Goal: Task Accomplishment & Management: Manage account settings

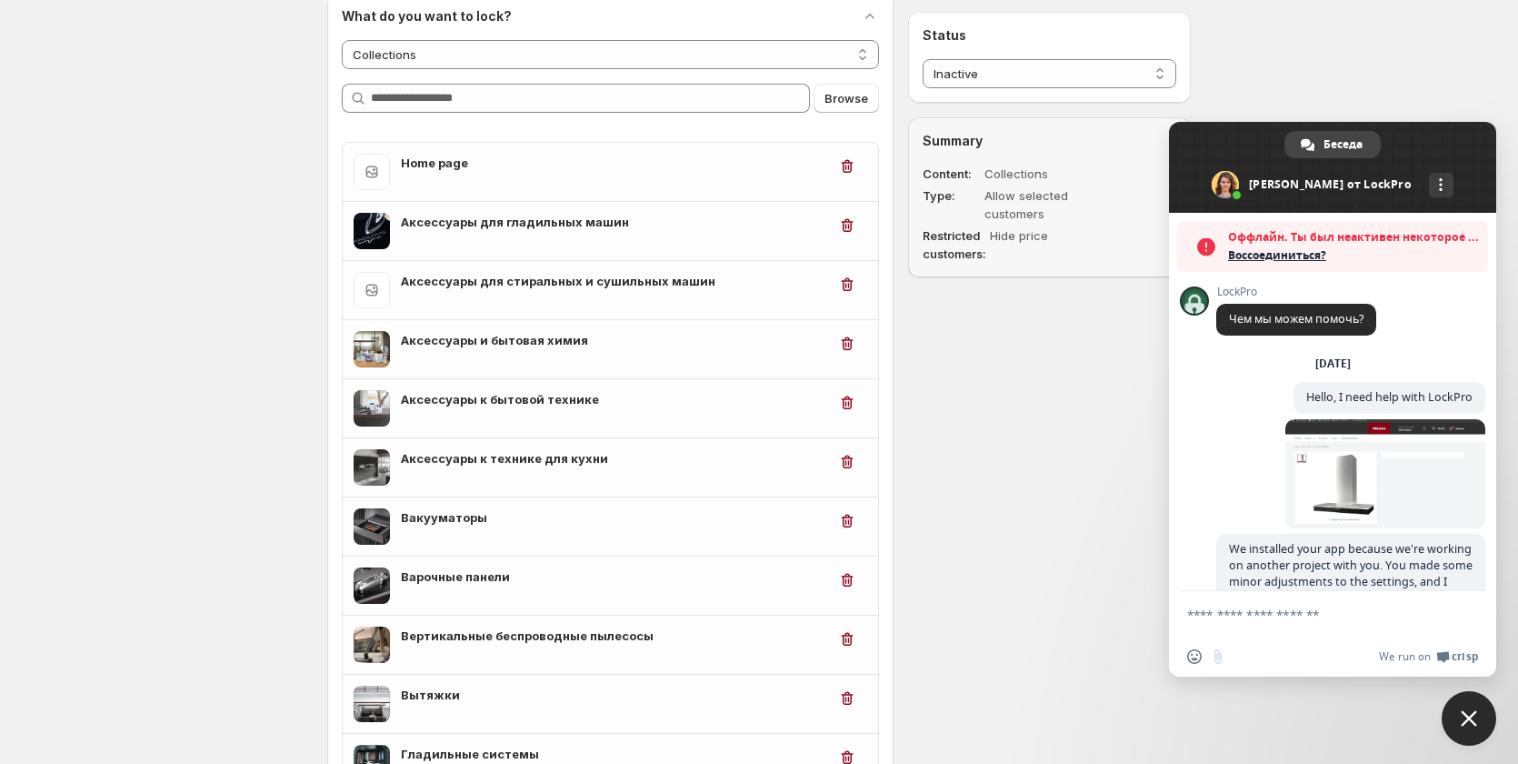
scroll to position [668, 0]
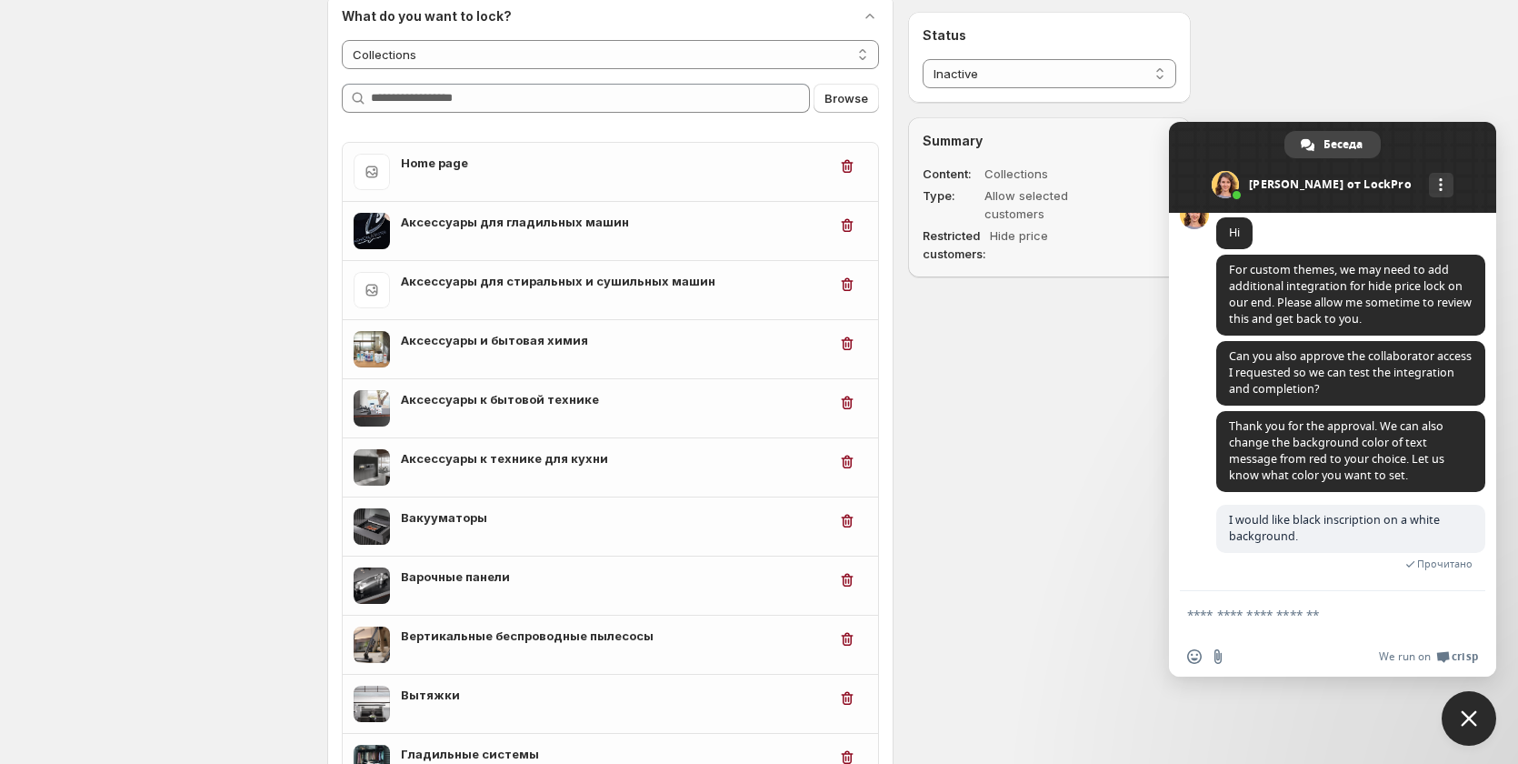
click at [1452, 717] on span "Close chat" at bounding box center [1469, 718] width 55 height 55
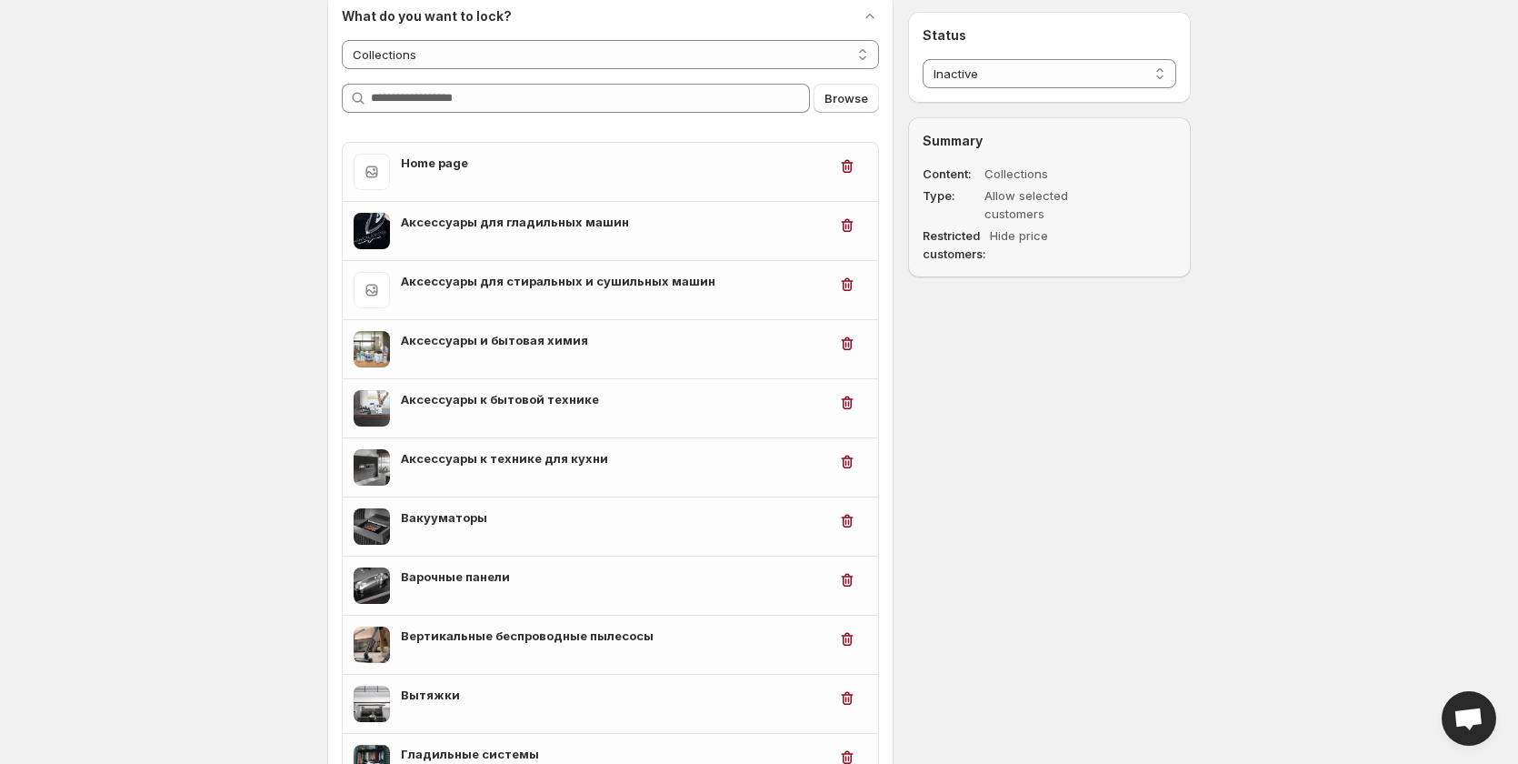
click at [1457, 719] on span "Open chat" at bounding box center [1469, 719] width 30 height 25
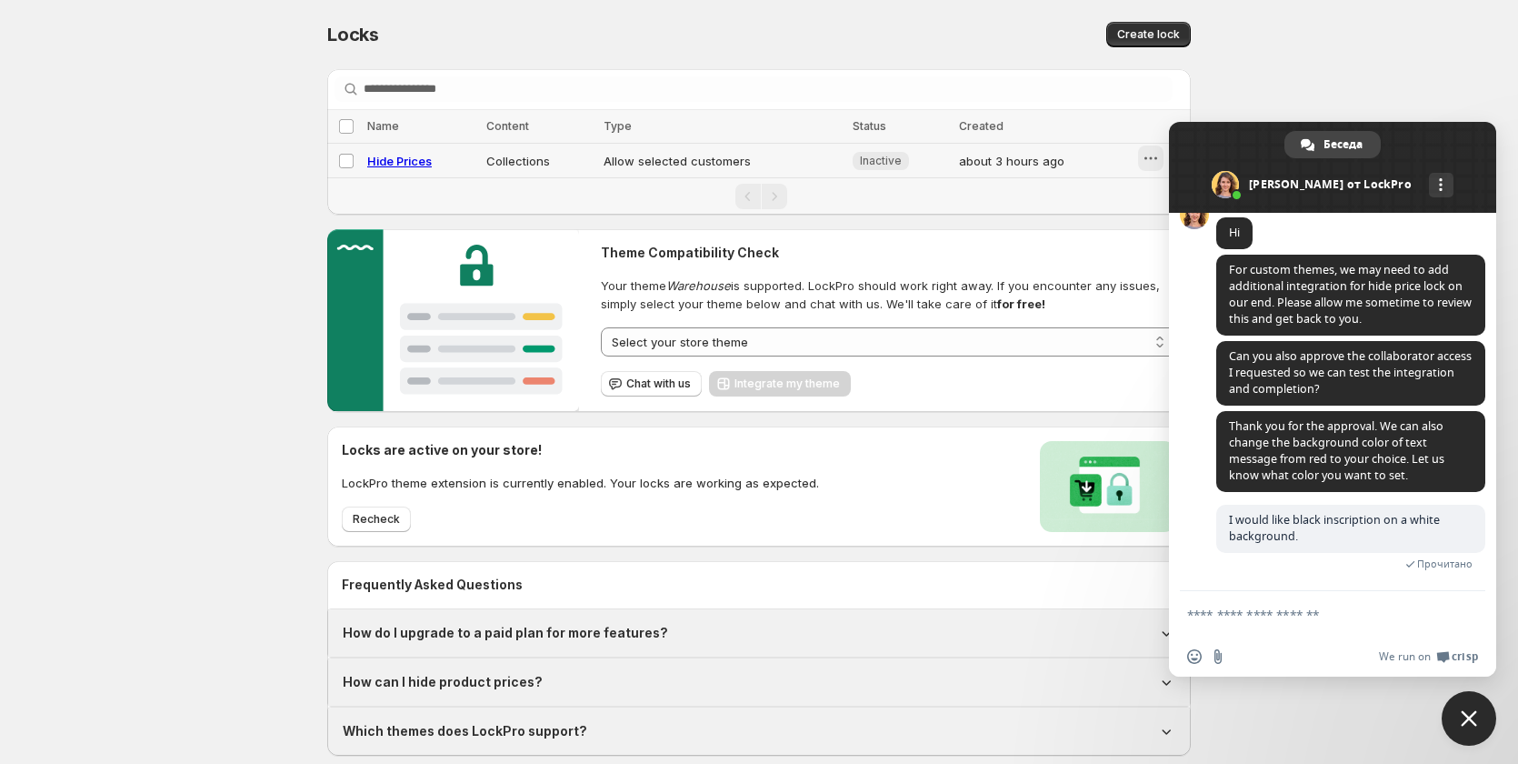
click at [1158, 159] on icon "button" at bounding box center [1151, 158] width 18 height 18
click at [1139, 204] on icon "button" at bounding box center [1139, 197] width 18 height 18
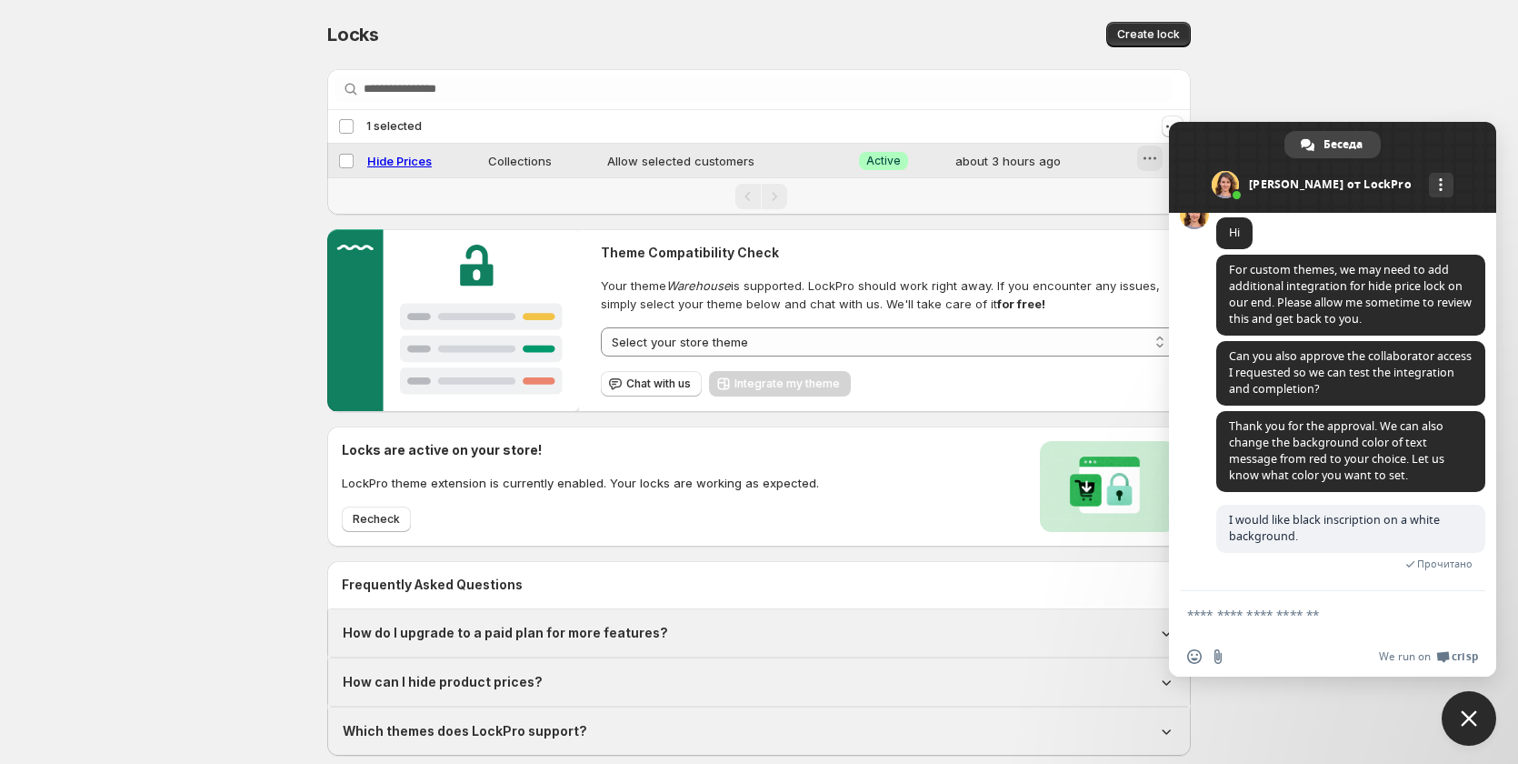
click at [1147, 161] on icon "button" at bounding box center [1150, 158] width 18 height 18
click at [1134, 219] on icon "button" at bounding box center [1135, 228] width 18 height 18
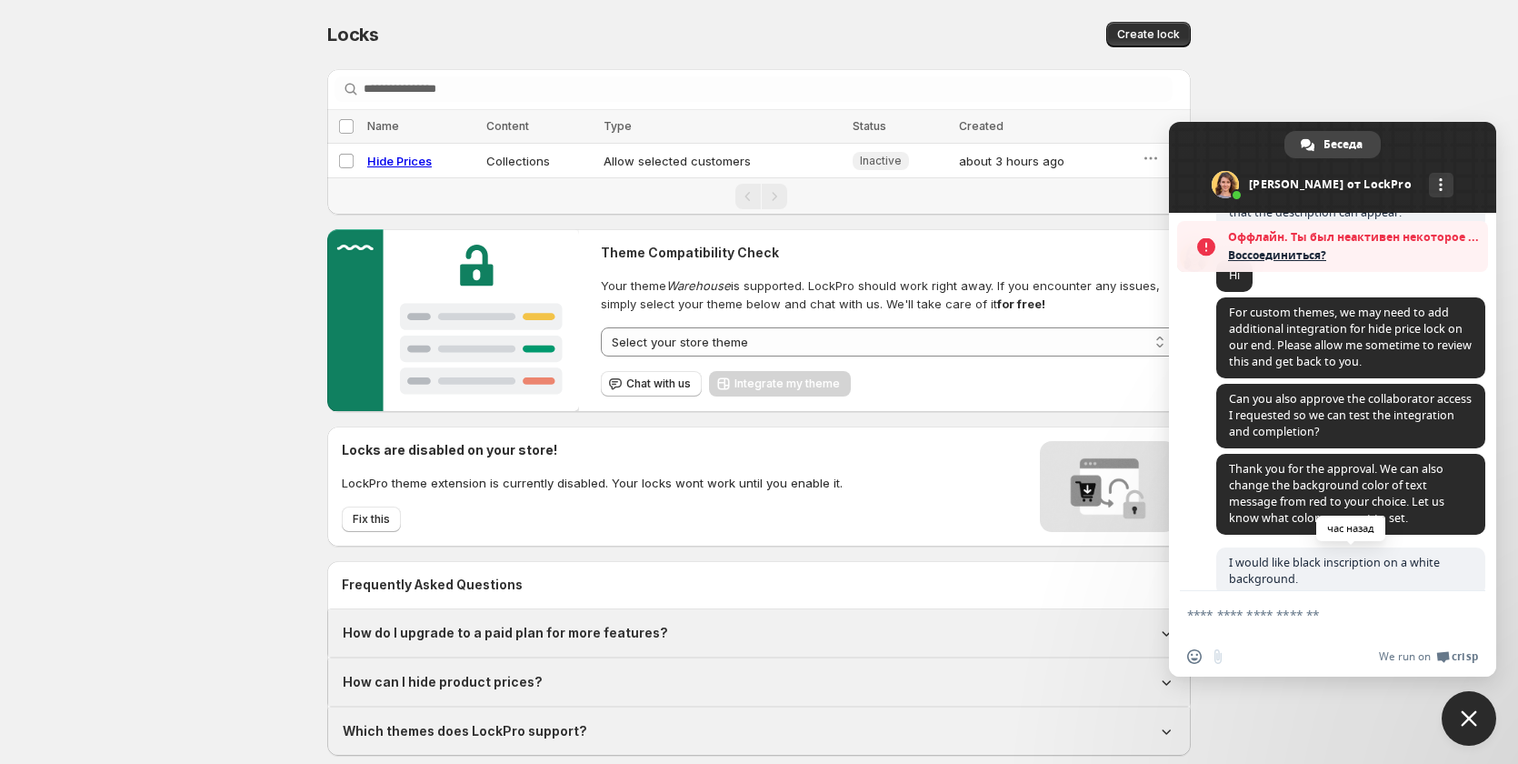
scroll to position [727, 0]
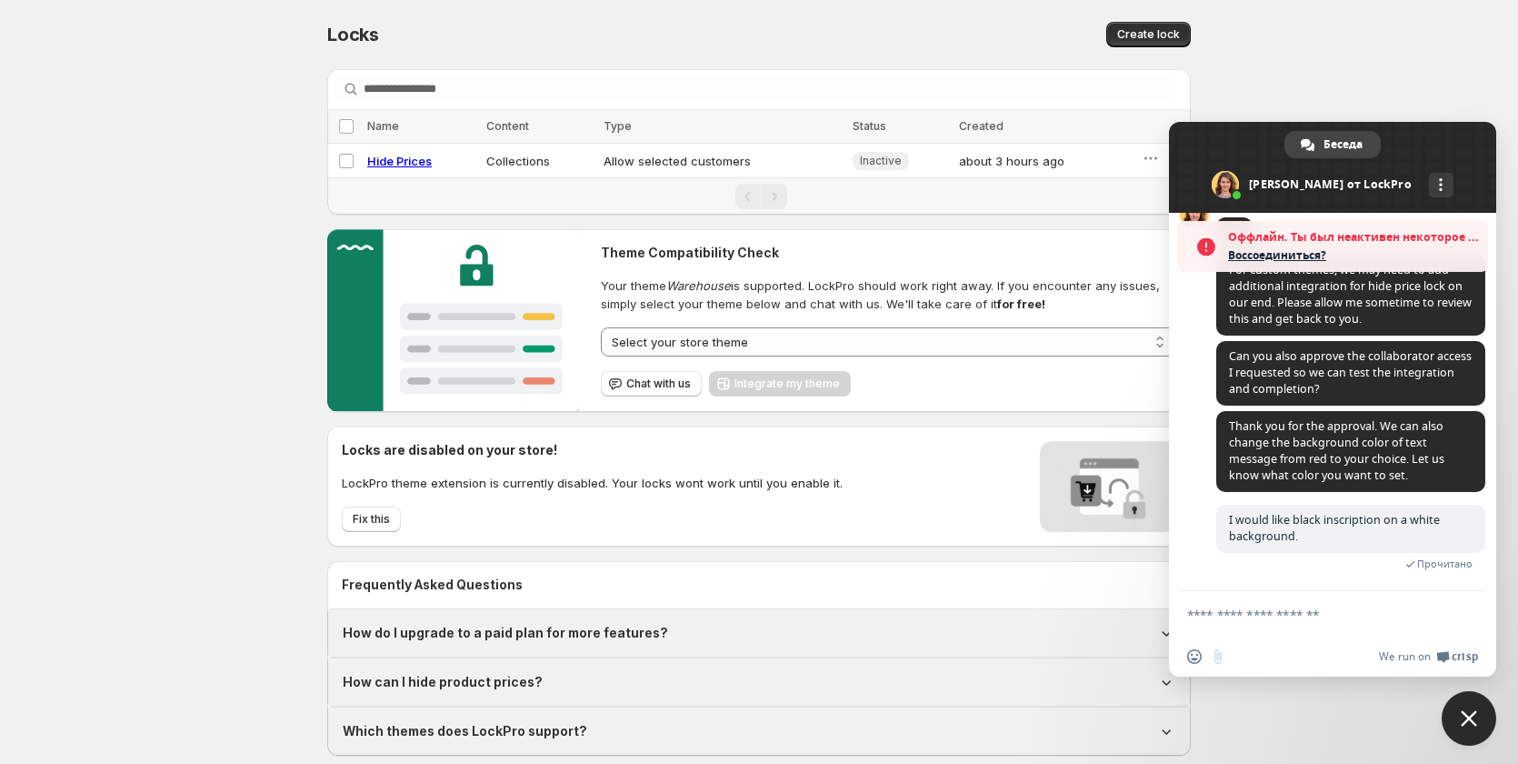
click at [1294, 243] on span "Оффлайн. Ты был неактивен некоторое время." at bounding box center [1353, 237] width 251 height 18
click at [1290, 257] on span "Воссоединиться?" at bounding box center [1353, 255] width 251 height 18
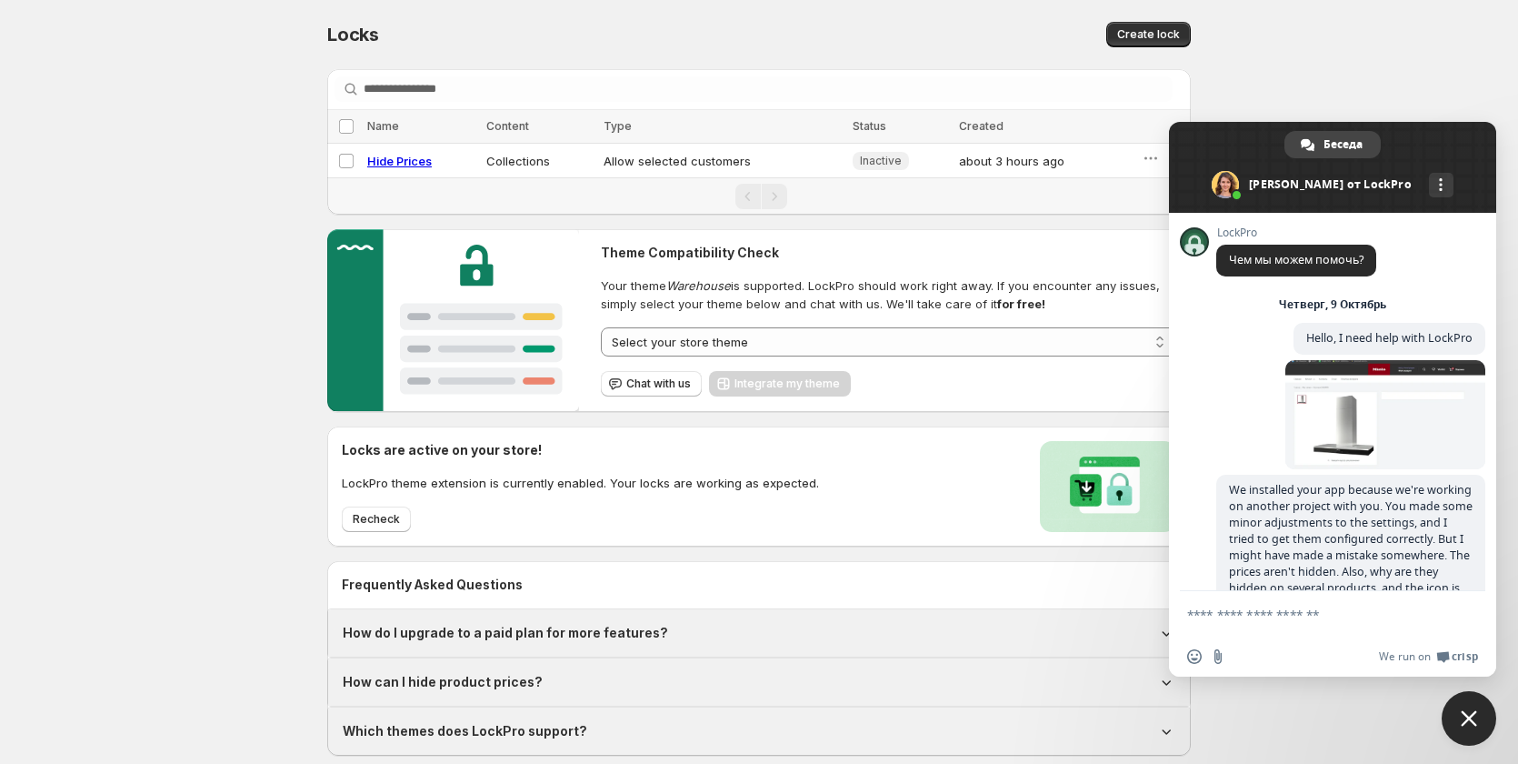
scroll to position [668, 0]
